Goal: Task Accomplishment & Management: Manage account settings

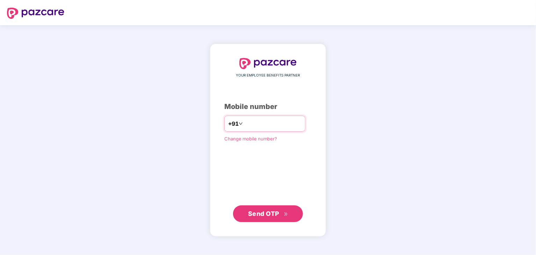
click at [262, 125] on input "number" at bounding box center [272, 123] width 57 height 11
type input "**********"
click at [275, 217] on span "Send OTP" at bounding box center [268, 214] width 40 height 10
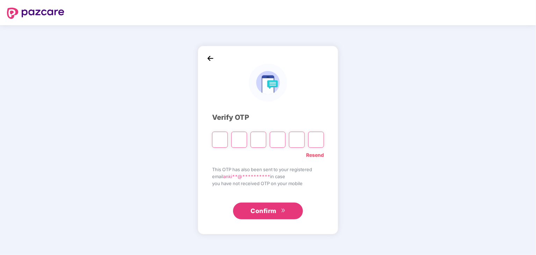
type input "*"
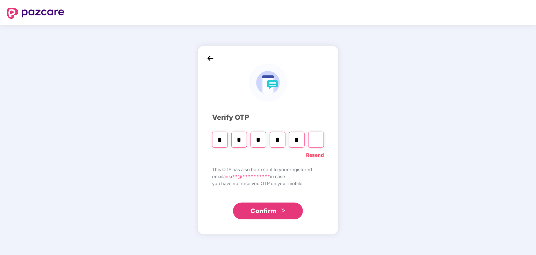
type input "*"
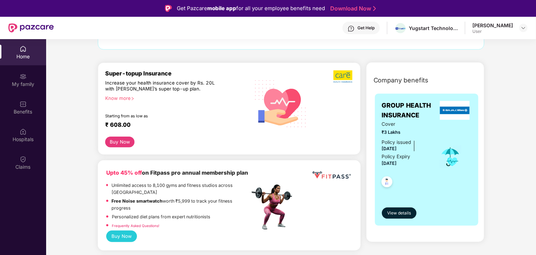
scroll to position [70, 0]
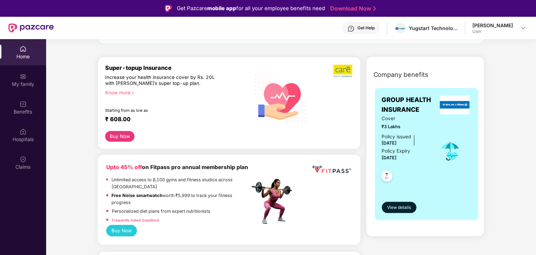
click at [388, 176] on img at bounding box center [386, 177] width 17 height 17
click at [394, 205] on span "View details" at bounding box center [399, 207] width 24 height 7
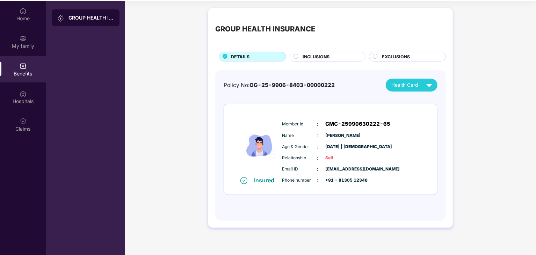
scroll to position [39, 0]
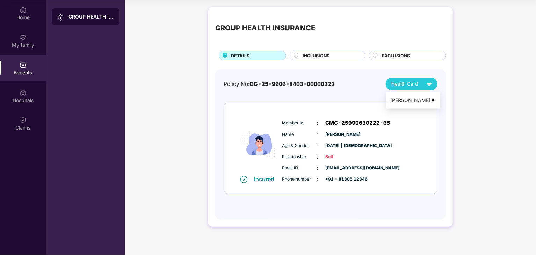
click at [315, 58] on span "INCLUSIONS" at bounding box center [315, 55] width 27 height 7
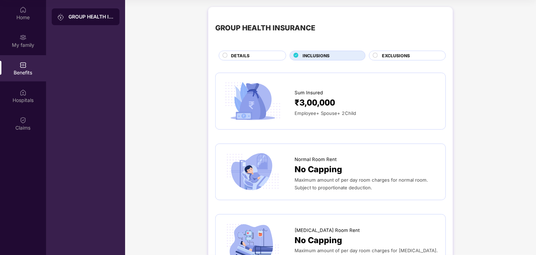
click at [334, 108] on span "₹3,00,000" at bounding box center [314, 102] width 41 height 13
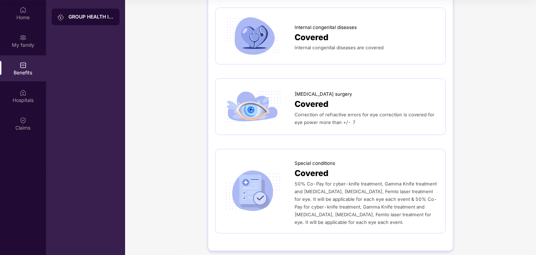
scroll to position [717, 0]
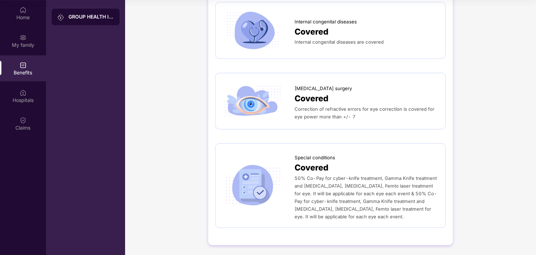
click at [358, 181] on div "50% Co-Pay for cyber-knife treatment, Gamma Knife treatment and Stem Cell Trans…" at bounding box center [366, 197] width 144 height 46
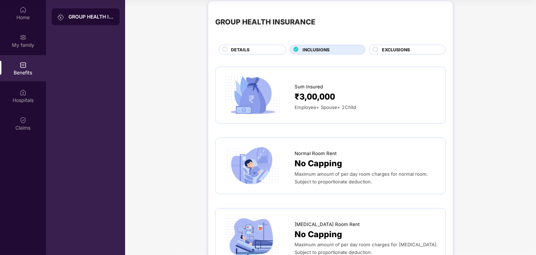
scroll to position [0, 0]
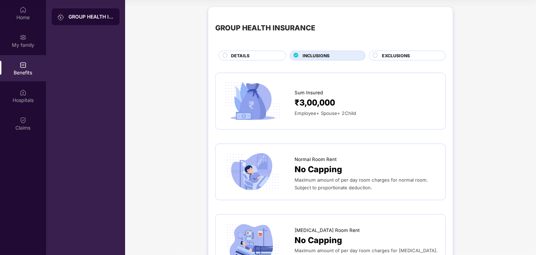
click at [338, 103] on div "₹3,00,000" at bounding box center [366, 102] width 144 height 13
click at [370, 58] on div "EXCLUSIONS" at bounding box center [407, 56] width 77 height 10
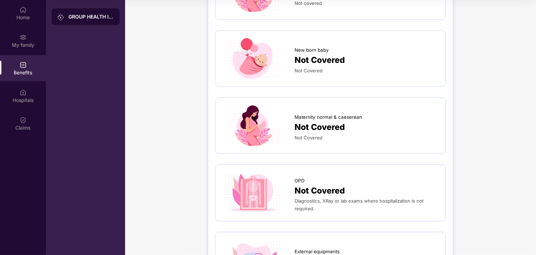
scroll to position [245, 0]
click at [327, 129] on span "Not Covered" at bounding box center [319, 127] width 50 height 13
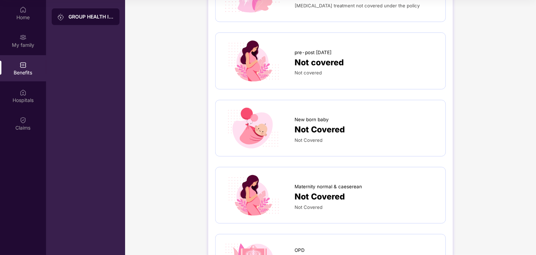
scroll to position [0, 0]
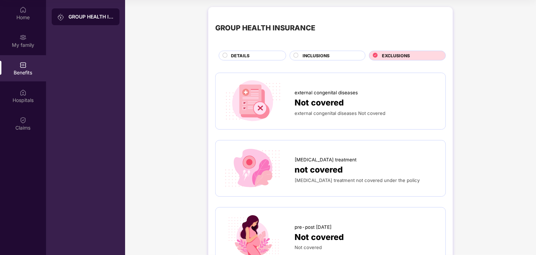
click at [328, 52] on div "INCLUSIONS" at bounding box center [328, 56] width 76 height 10
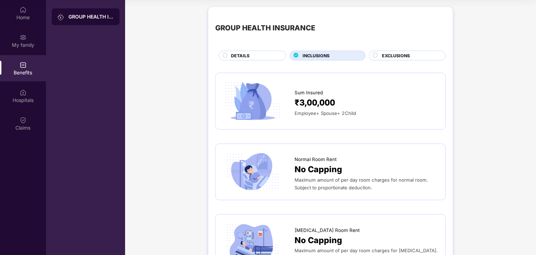
click at [233, 56] on span "DETAILS" at bounding box center [240, 55] width 19 height 7
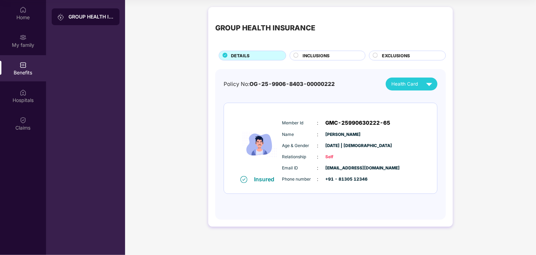
click at [415, 79] on div "Health Card" at bounding box center [413, 84] width 44 height 12
click at [432, 100] on img at bounding box center [432, 100] width 5 height 5
click at [26, 43] on div "My family" at bounding box center [23, 45] width 46 height 7
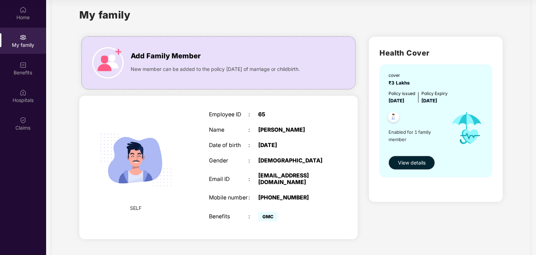
scroll to position [18, 0]
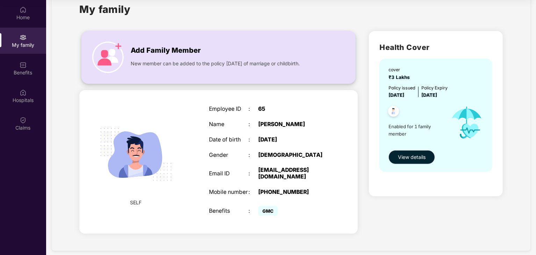
click at [175, 59] on div "New member can be added to the policy within 30 days of marriage or childbirth." at bounding box center [225, 61] width 189 height 11
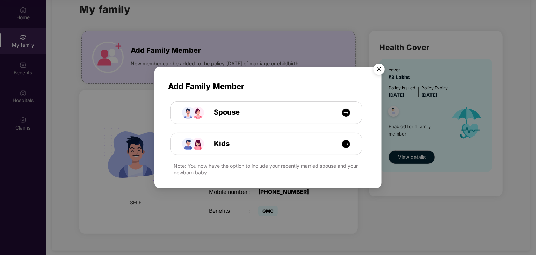
click at [372, 73] on img "Close" at bounding box center [379, 70] width 20 height 20
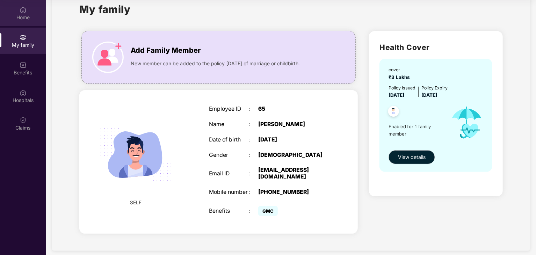
click at [27, 22] on div "Home" at bounding box center [23, 13] width 46 height 26
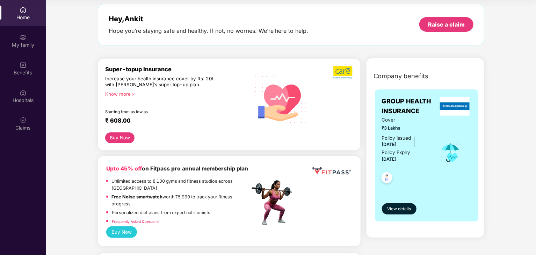
scroll to position [105, 0]
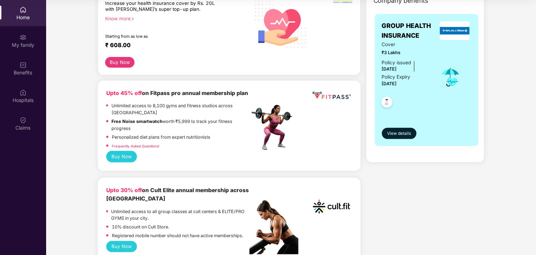
click at [388, 101] on img at bounding box center [386, 103] width 17 height 17
click at [19, 39] on div "My family" at bounding box center [23, 41] width 46 height 26
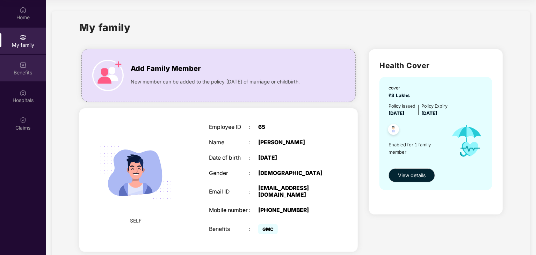
click at [23, 67] on img at bounding box center [23, 64] width 7 height 7
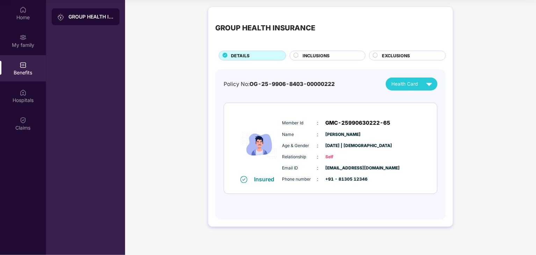
click at [82, 19] on div "GROUP HEALTH INSURANCE" at bounding box center [90, 16] width 45 height 7
click at [90, 15] on div "GROUP HEALTH INSURANCE" at bounding box center [90, 16] width 45 height 7
click at [165, 89] on div "GROUP HEALTH INSURANCE DETAILS INCLUSIONS EXCLUSIONS Policy No: OG-25-9906-8403…" at bounding box center [330, 120] width 411 height 234
click at [318, 54] on span "INCLUSIONS" at bounding box center [315, 55] width 27 height 7
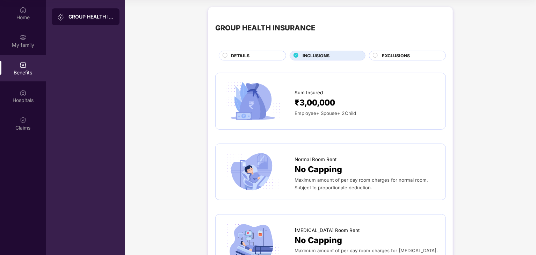
click at [238, 54] on span "DETAILS" at bounding box center [240, 55] width 19 height 7
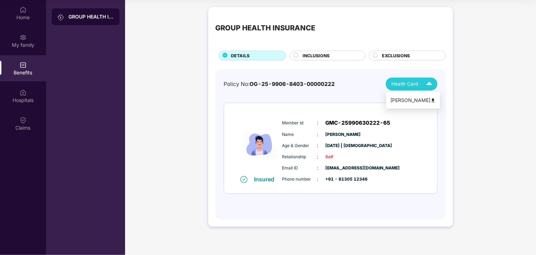
click at [418, 101] on div "Ankit Lodha" at bounding box center [412, 100] width 45 height 8
click at [312, 94] on div "Policy No: OG-25-9906-8403-00000222 Health Card Insured Member Id : GMC-2599063…" at bounding box center [331, 141] width 214 height 127
click at [428, 84] on img at bounding box center [429, 84] width 12 height 12
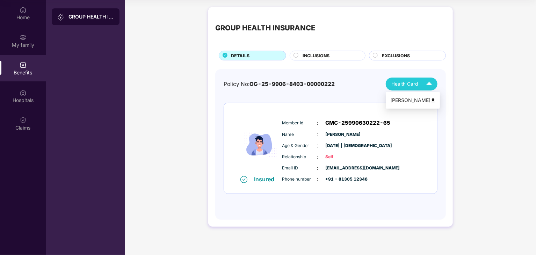
click at [240, 78] on div "Policy No: OG-25-9906-8403-00000222 Health Card" at bounding box center [331, 84] width 214 height 13
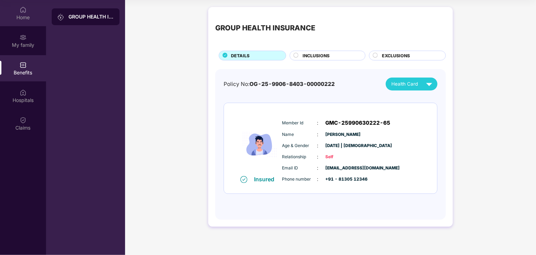
click at [22, 15] on div "Home" at bounding box center [23, 17] width 46 height 7
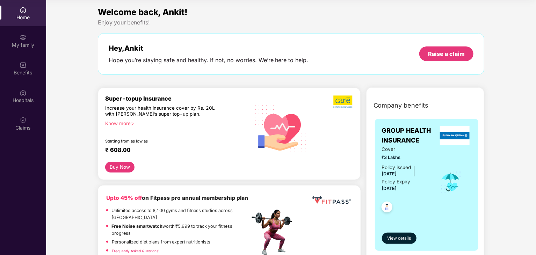
click at [23, 17] on div "Home" at bounding box center [23, 17] width 46 height 7
click at [340, 101] on img at bounding box center [343, 101] width 20 height 13
drag, startPoint x: 367, startPoint y: 175, endPoint x: 380, endPoint y: 33, distance: 142.7
click at [25, 46] on div "My family" at bounding box center [23, 45] width 46 height 7
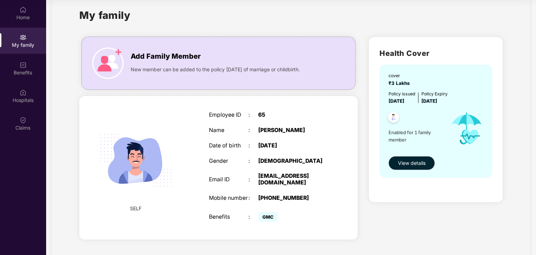
scroll to position [18, 0]
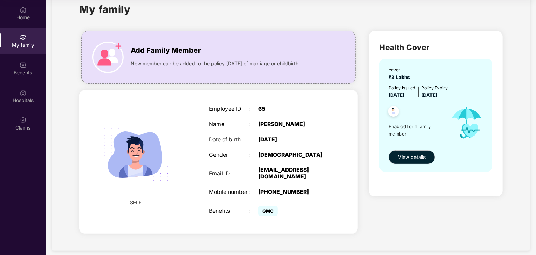
click at [271, 206] on span "GMC" at bounding box center [268, 211] width 20 height 10
click at [152, 200] on div "SELF" at bounding box center [136, 161] width 66 height 103
click at [137, 156] on img at bounding box center [136, 154] width 89 height 89
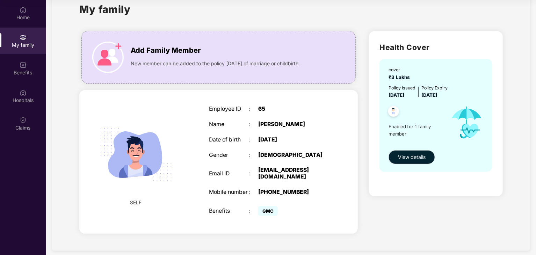
click at [246, 170] on div "Email ID" at bounding box center [228, 173] width 39 height 7
click at [257, 58] on div "New member can be added to the policy within 30 days of marriage or childbirth." at bounding box center [225, 61] width 189 height 11
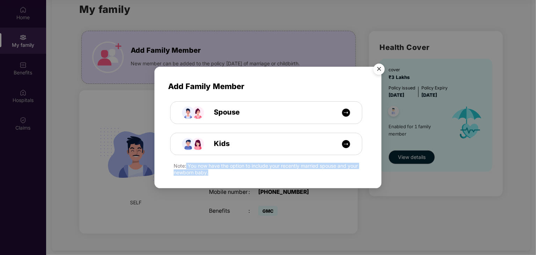
drag, startPoint x: 185, startPoint y: 166, endPoint x: 237, endPoint y: 173, distance: 51.8
click at [237, 173] on div "Note: You now have the option to include your recently married spouse and your …" at bounding box center [271, 169] width 194 height 13
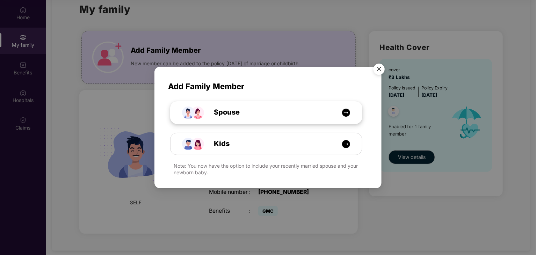
click at [254, 110] on div "Spouse" at bounding box center [270, 112] width 144 height 11
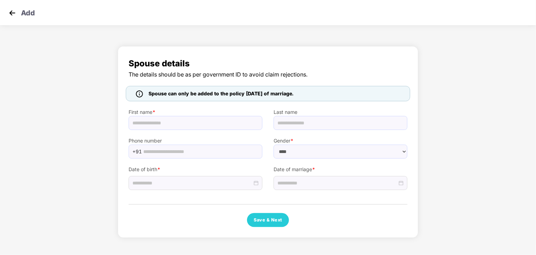
select select "******"
drag, startPoint x: 161, startPoint y: 92, endPoint x: 288, endPoint y: 92, distance: 127.1
click at [288, 92] on span "Spouse can only be added to the policy within 30 days of marriage." at bounding box center [220, 94] width 145 height 8
click at [252, 108] on label "First name *" at bounding box center [196, 112] width 134 height 8
click at [9, 10] on img at bounding box center [12, 13] width 10 height 10
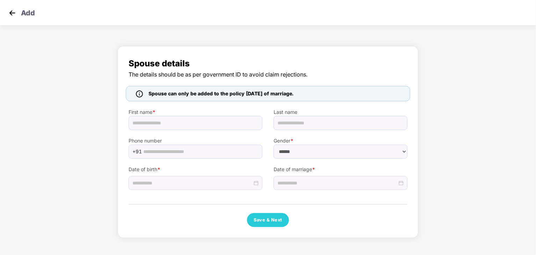
scroll to position [39, 0]
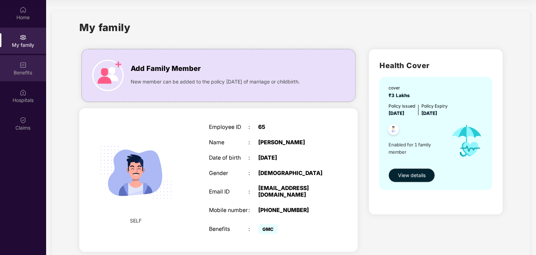
click at [29, 70] on div "Benefits" at bounding box center [23, 72] width 46 height 7
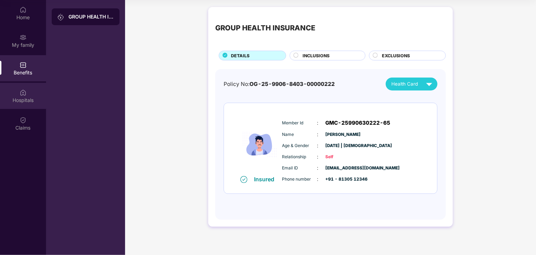
click at [27, 93] on div "Hospitals" at bounding box center [23, 96] width 46 height 26
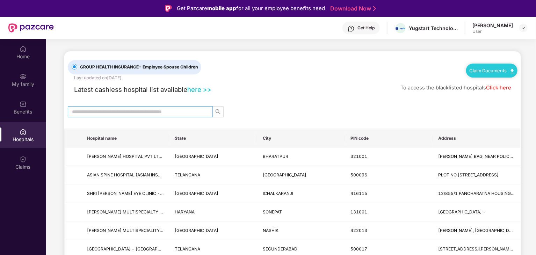
click at [176, 112] on input "text" at bounding box center [137, 112] width 131 height 8
type input "*"
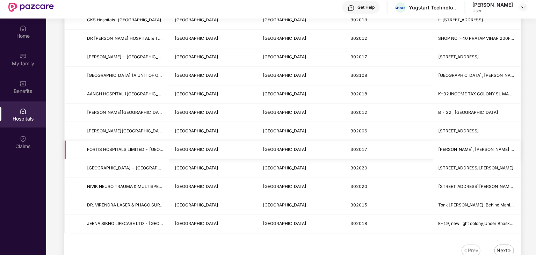
scroll to position [39, 0]
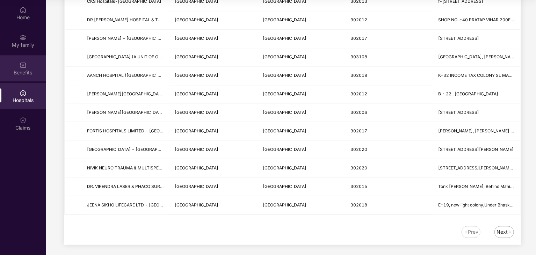
type input "******"
click at [24, 72] on div "Benefits" at bounding box center [23, 72] width 46 height 7
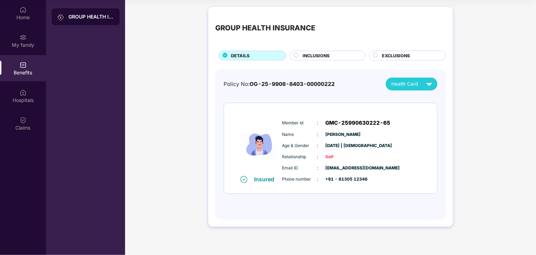
click at [31, 64] on div "Benefits" at bounding box center [23, 68] width 46 height 26
click at [27, 42] on div "My family" at bounding box center [23, 45] width 46 height 7
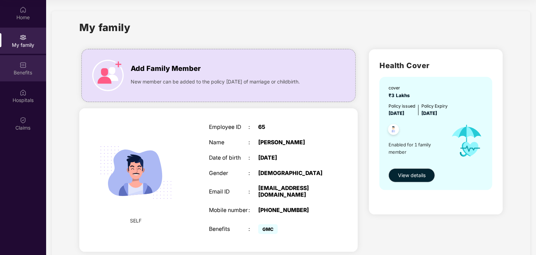
click at [22, 62] on img at bounding box center [23, 64] width 7 height 7
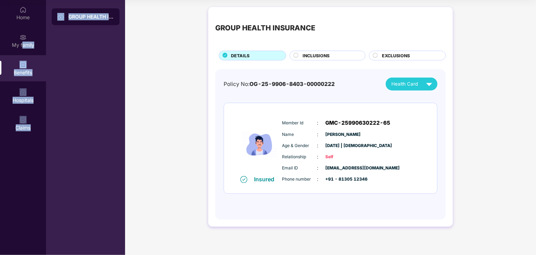
drag, startPoint x: 23, startPoint y: 45, endPoint x: 119, endPoint y: 84, distance: 104.5
click at [119, 84] on div "Home My family Benefits Hospitals Claims GROUP HEALTH INSURANCE" at bounding box center [62, 127] width 125 height 255
click at [109, 82] on div "GROUP HEALTH INSURANCE" at bounding box center [85, 127] width 79 height 255
click at [87, 14] on div "GROUP HEALTH INSURANCE" at bounding box center [90, 16] width 45 height 7
click at [322, 135] on div "Name : Ankit Lodha" at bounding box center [351, 135] width 139 height 8
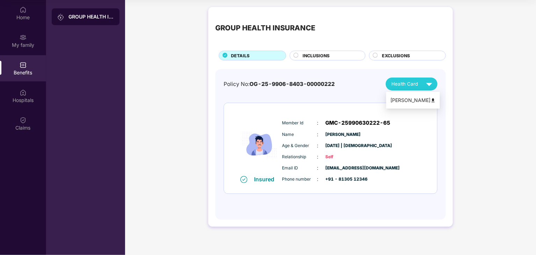
click at [315, 80] on div "Policy No: OG-25-9906-8403-00000222" at bounding box center [279, 84] width 111 height 8
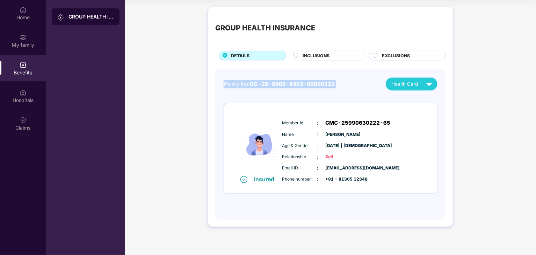
click at [315, 80] on div "Policy No: OG-25-9906-8403-00000222" at bounding box center [279, 84] width 111 height 8
click at [376, 94] on div "Policy No: OG-25-9906-8403-00000222 Health Card Insured Member Id : GMC-2599063…" at bounding box center [331, 141] width 214 height 127
click at [407, 88] on div "Health Card" at bounding box center [413, 84] width 44 height 12
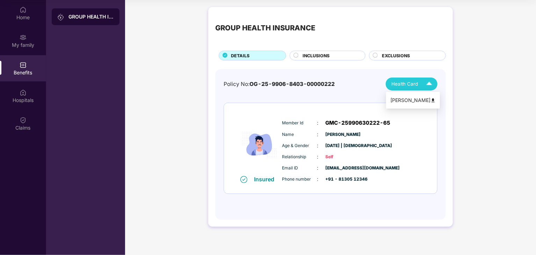
click at [406, 107] on li "Ankit Lodha" at bounding box center [413, 100] width 54 height 14
